Goal: Task Accomplishment & Management: Use online tool/utility

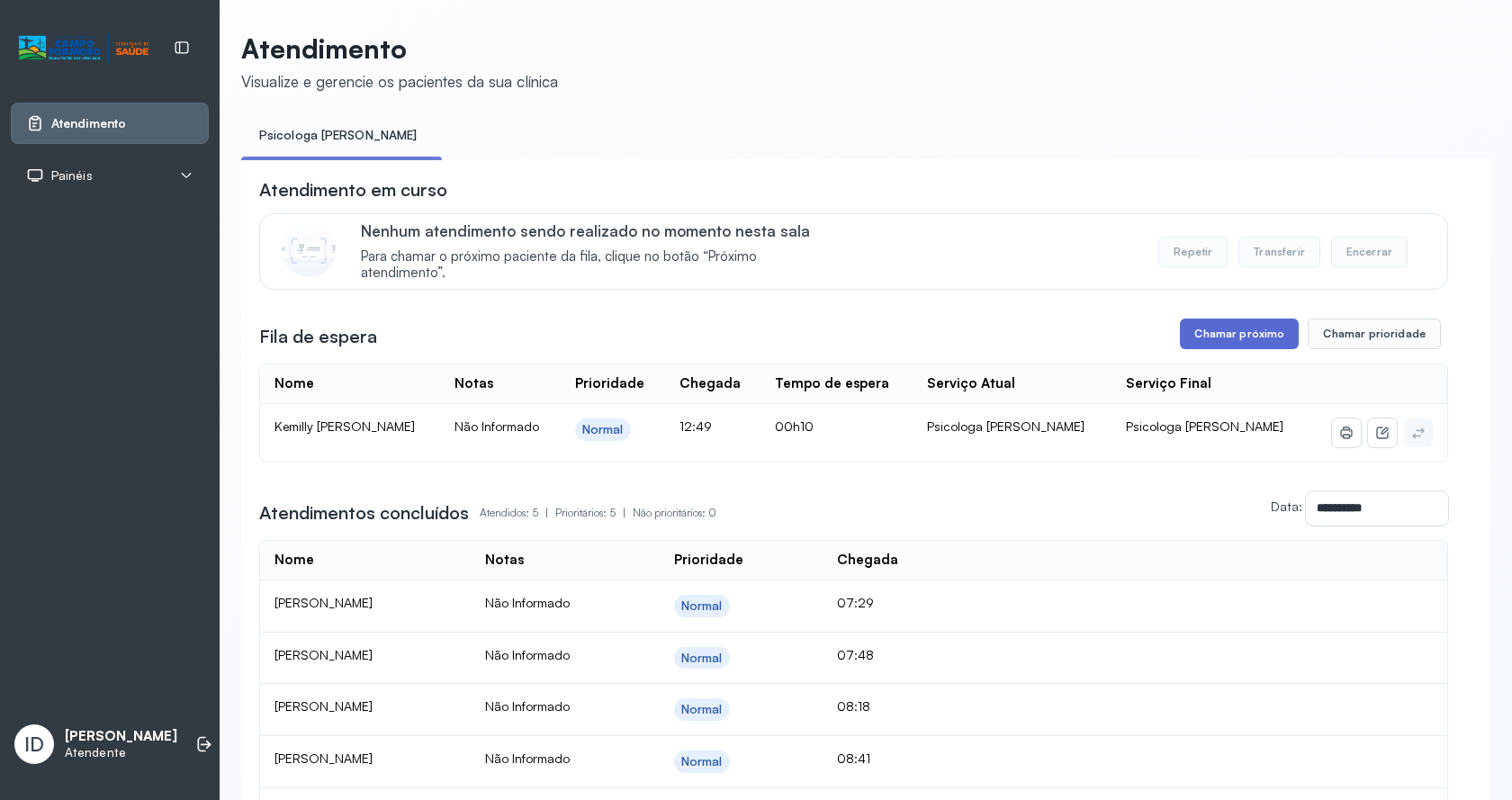
click at [1219, 348] on button "Chamar próximo" at bounding box center [1239, 334] width 119 height 31
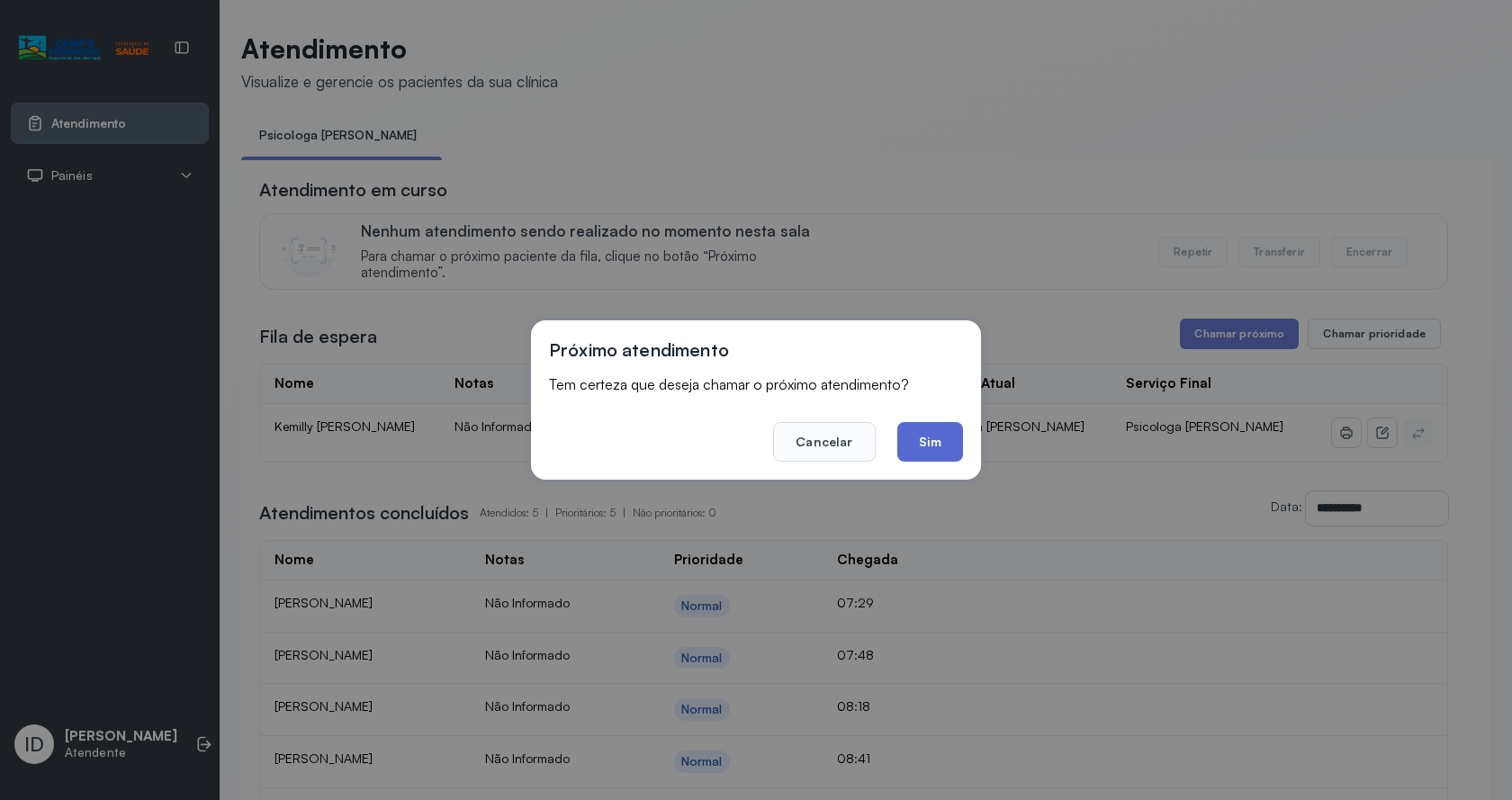
click at [948, 437] on button "Sim" at bounding box center [930, 442] width 66 height 40
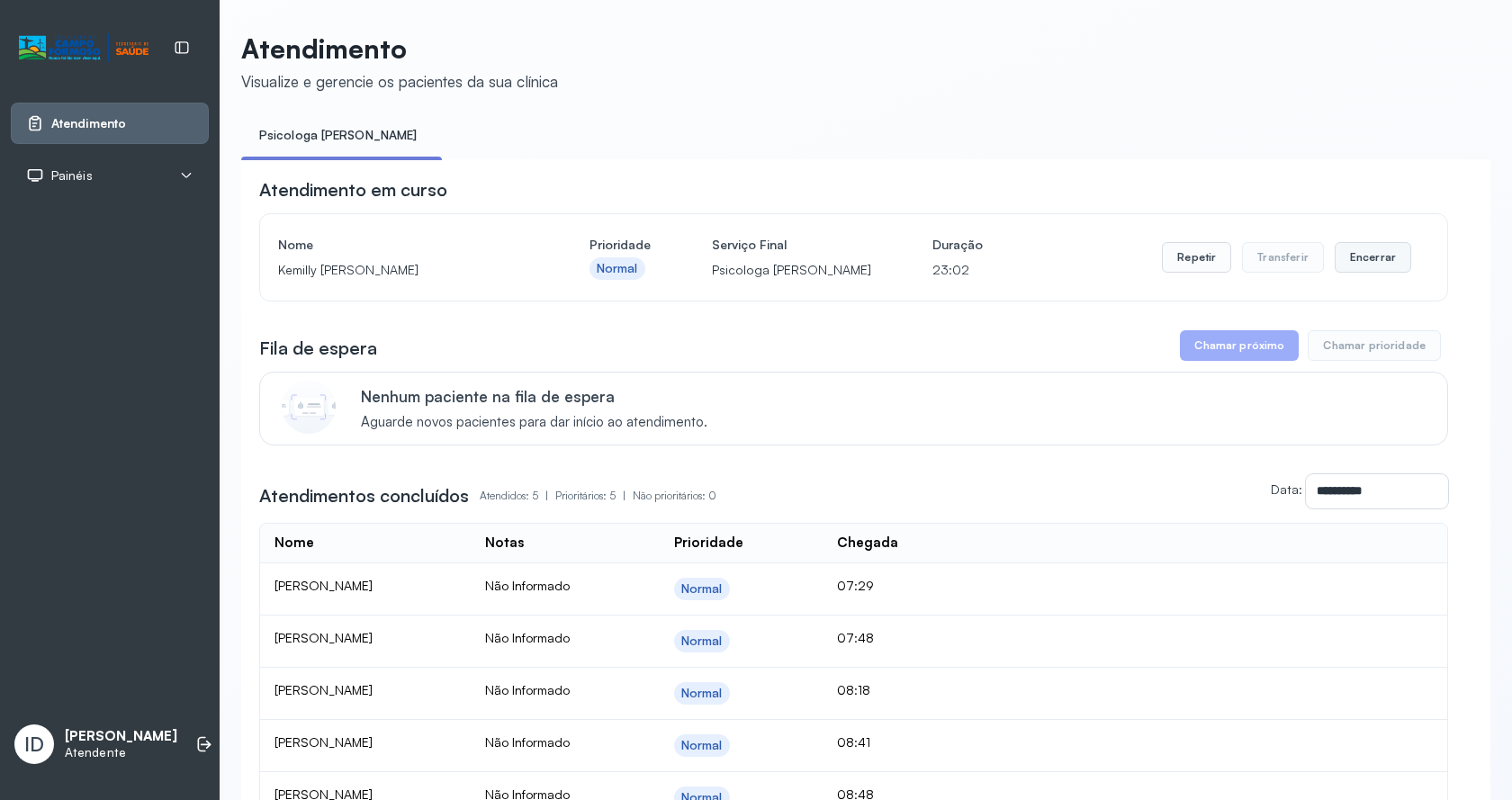
click at [1348, 247] on button "Encerrar" at bounding box center [1372, 258] width 76 height 31
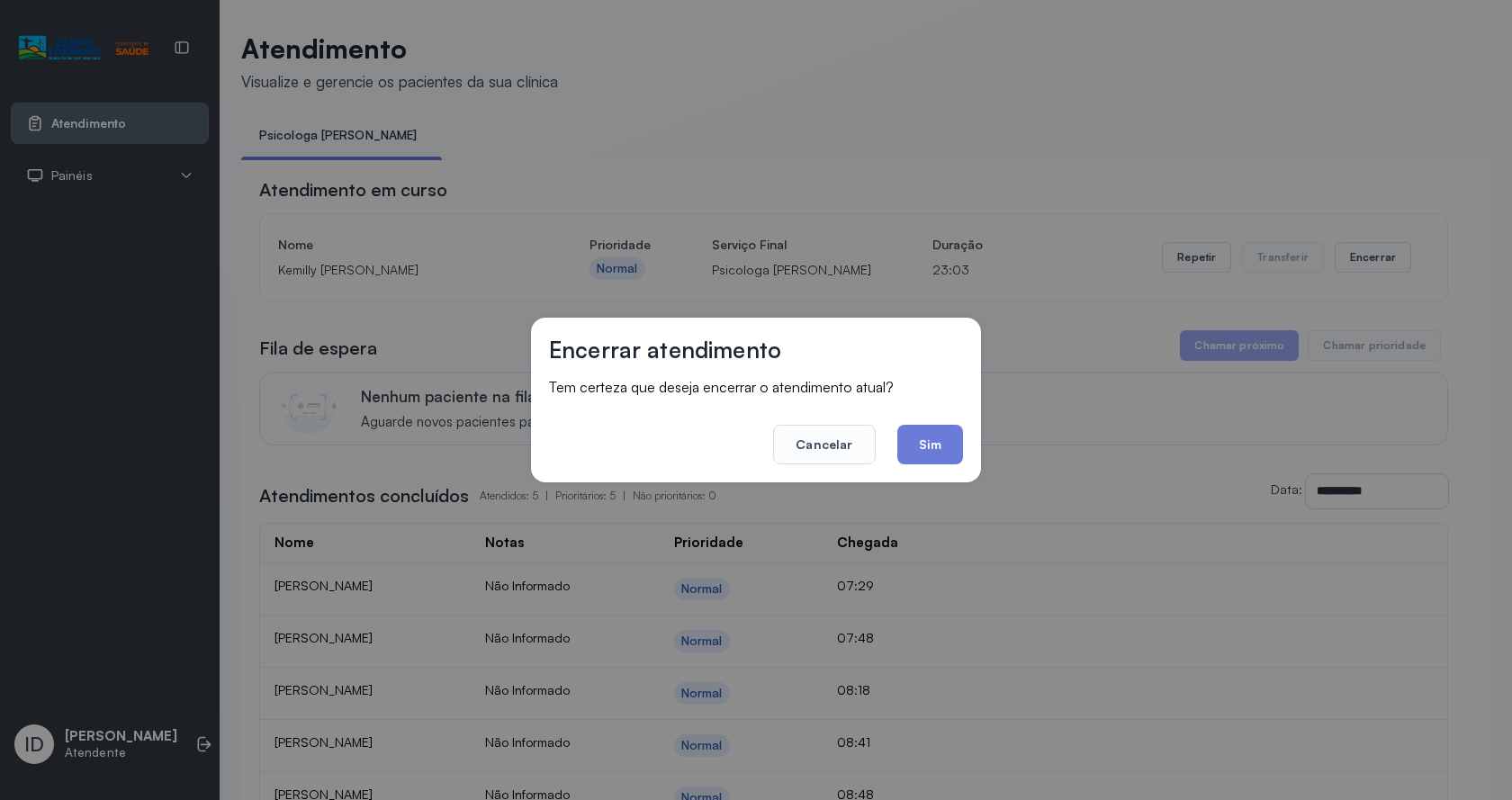
drag, startPoint x: 946, startPoint y: 438, endPoint x: 746, endPoint y: 256, distance: 270.4
click at [946, 435] on button "Sim" at bounding box center [930, 444] width 66 height 40
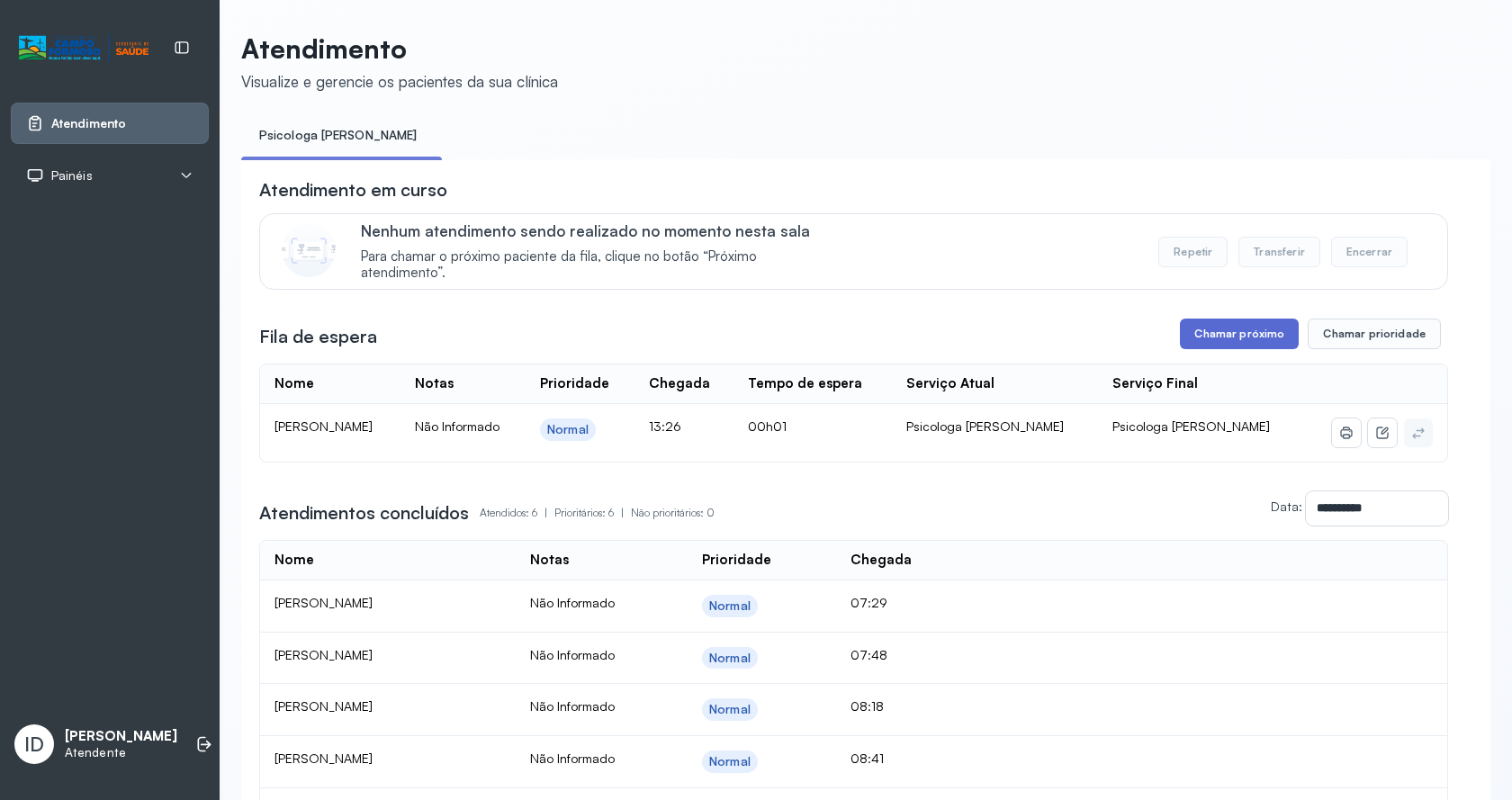
click at [1227, 348] on button "Chamar próximo" at bounding box center [1239, 334] width 119 height 31
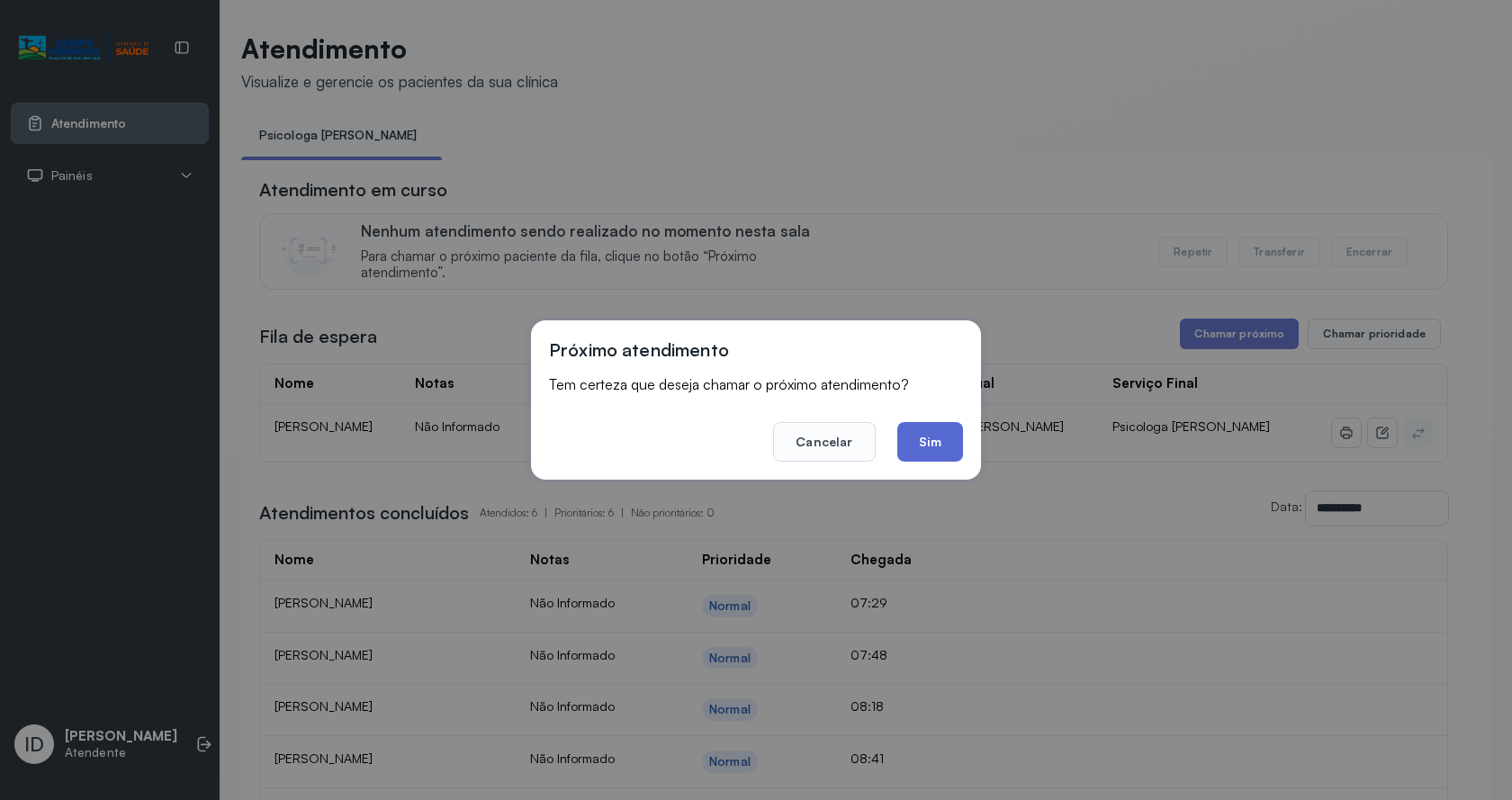
click at [959, 441] on button "Sim" at bounding box center [930, 442] width 66 height 40
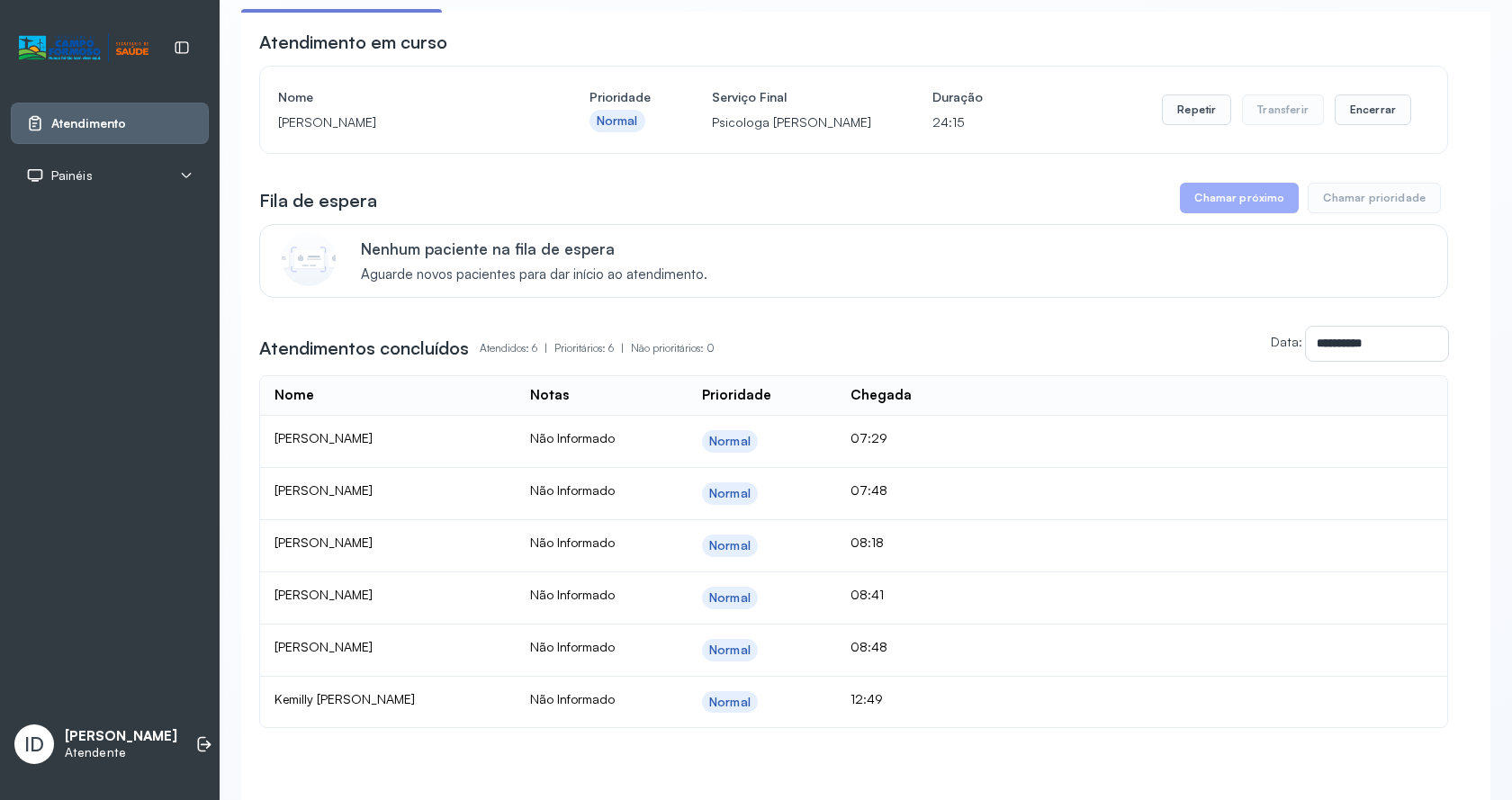
scroll to position [260, 0]
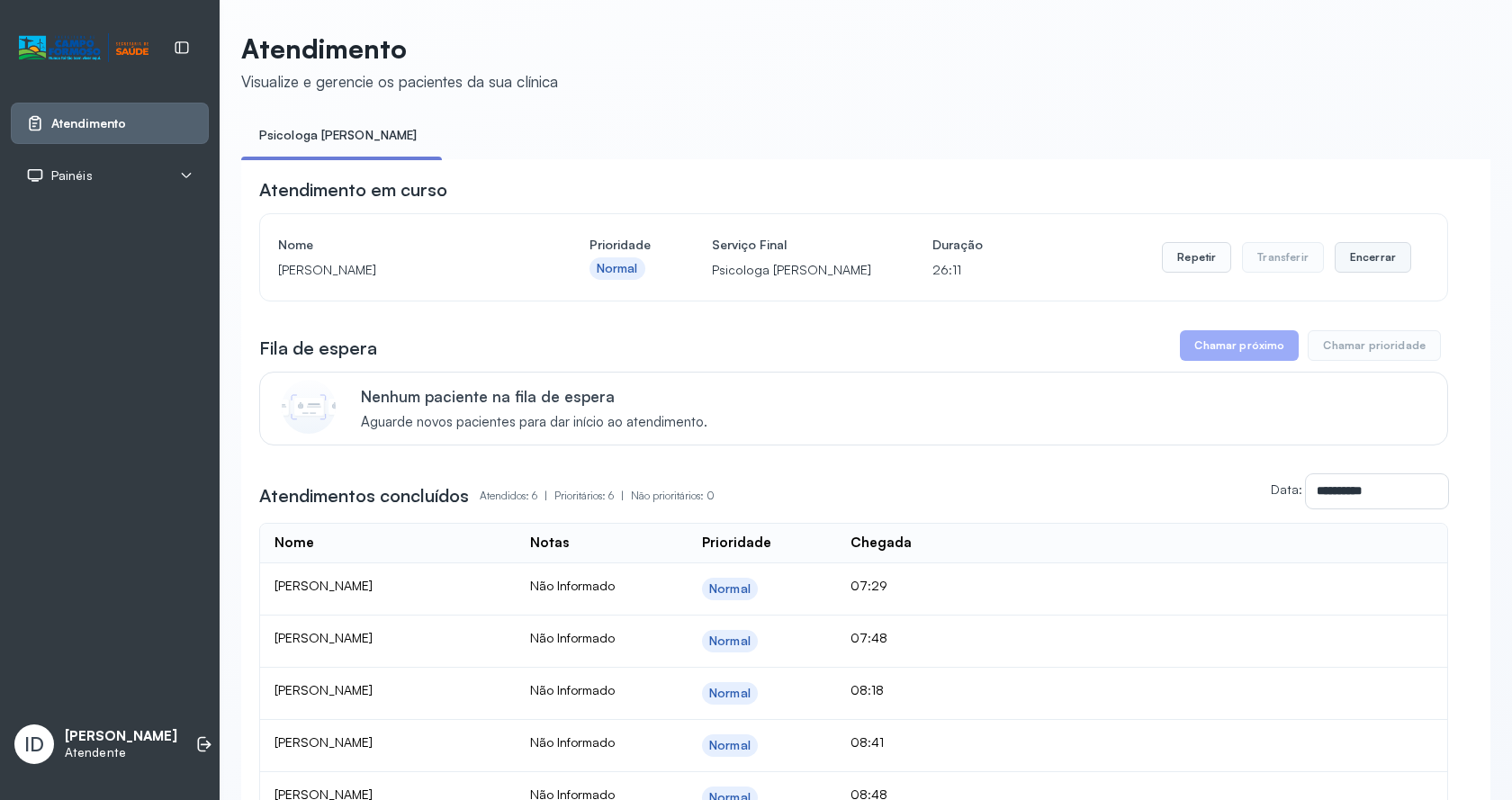
click at [1382, 256] on button "Encerrar" at bounding box center [1372, 258] width 76 height 31
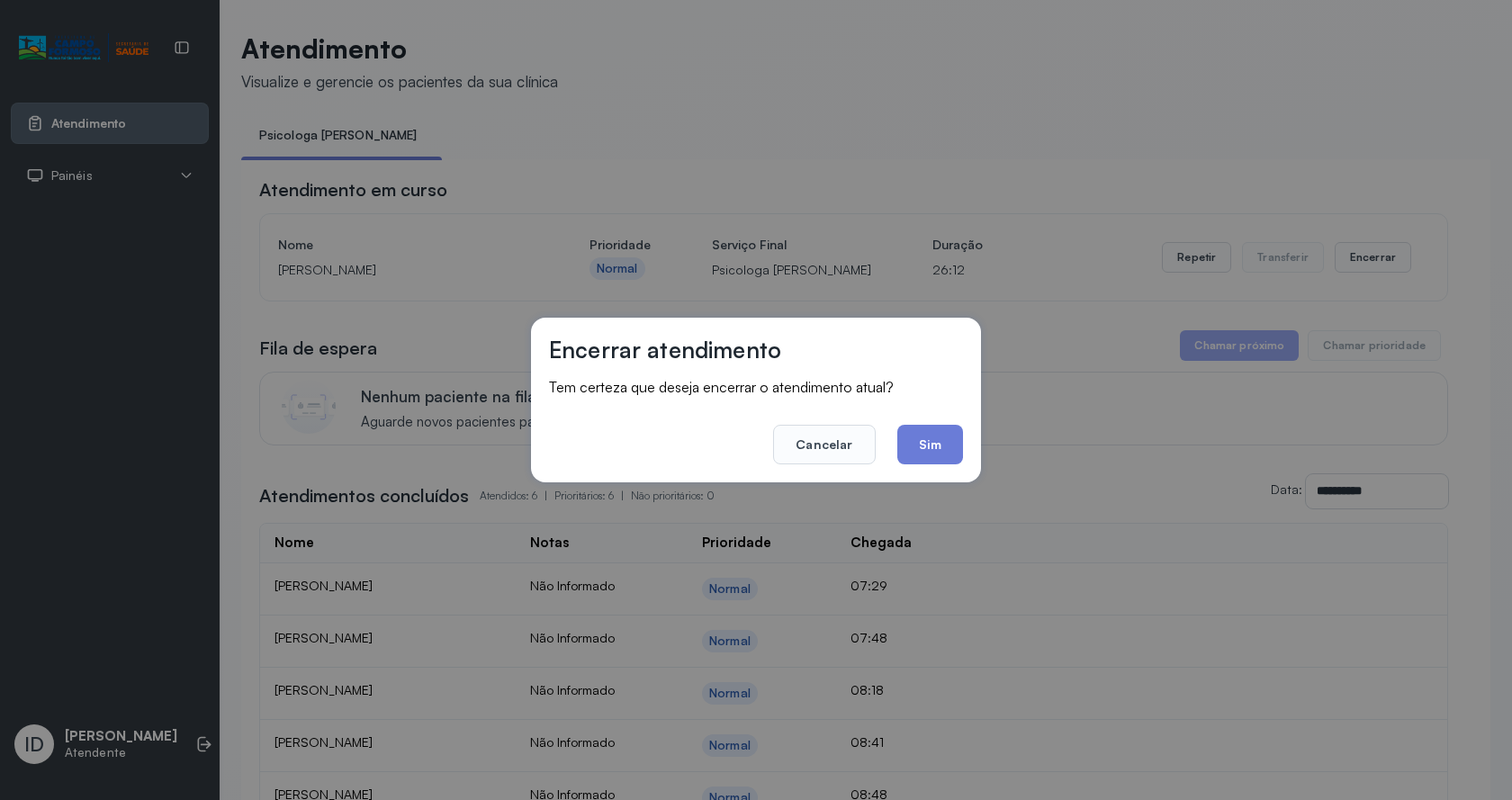
click at [953, 438] on button "Sim" at bounding box center [930, 444] width 66 height 40
